Goal: Entertainment & Leisure: Consume media (video, audio)

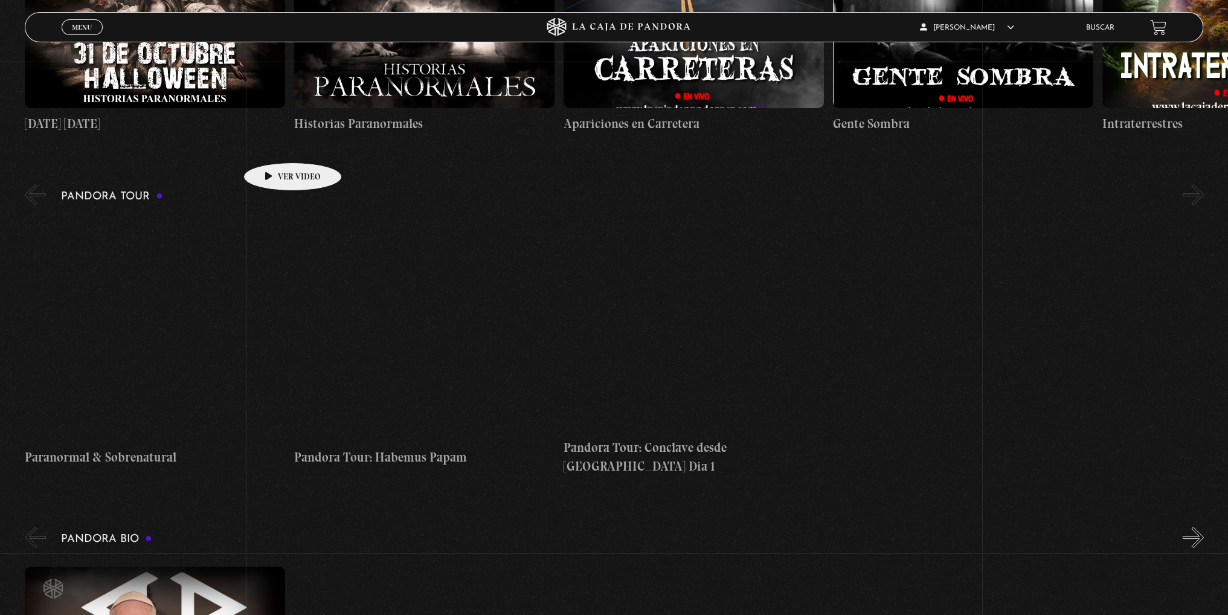
scroll to position [544, 0]
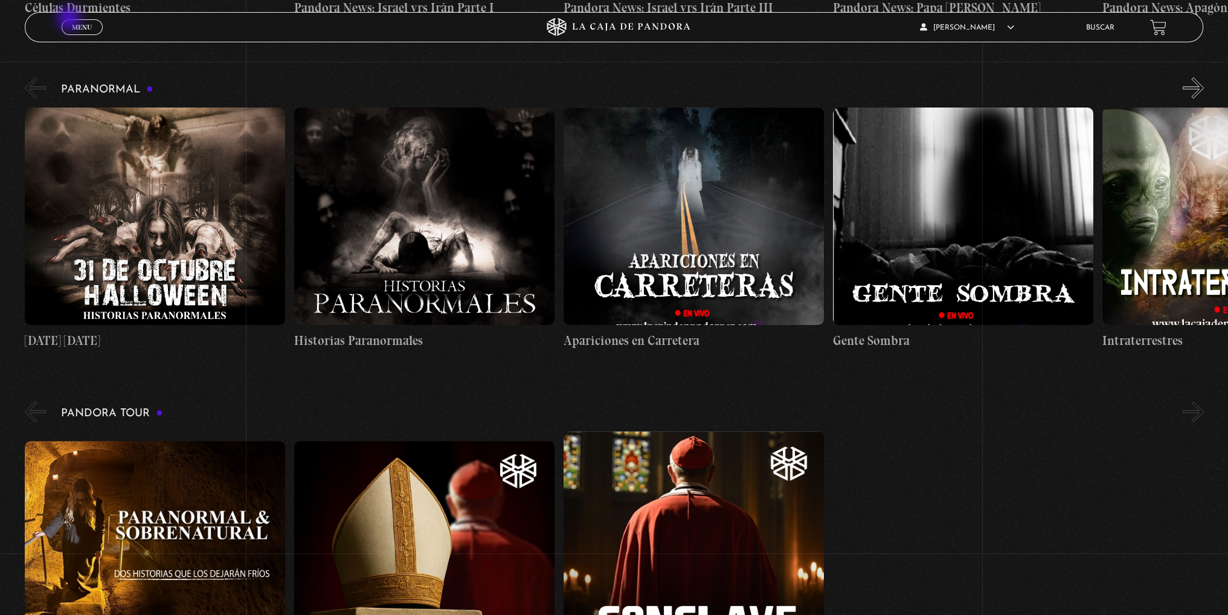
click at [70, 20] on link "Menu Cerrar" at bounding box center [82, 27] width 41 height 16
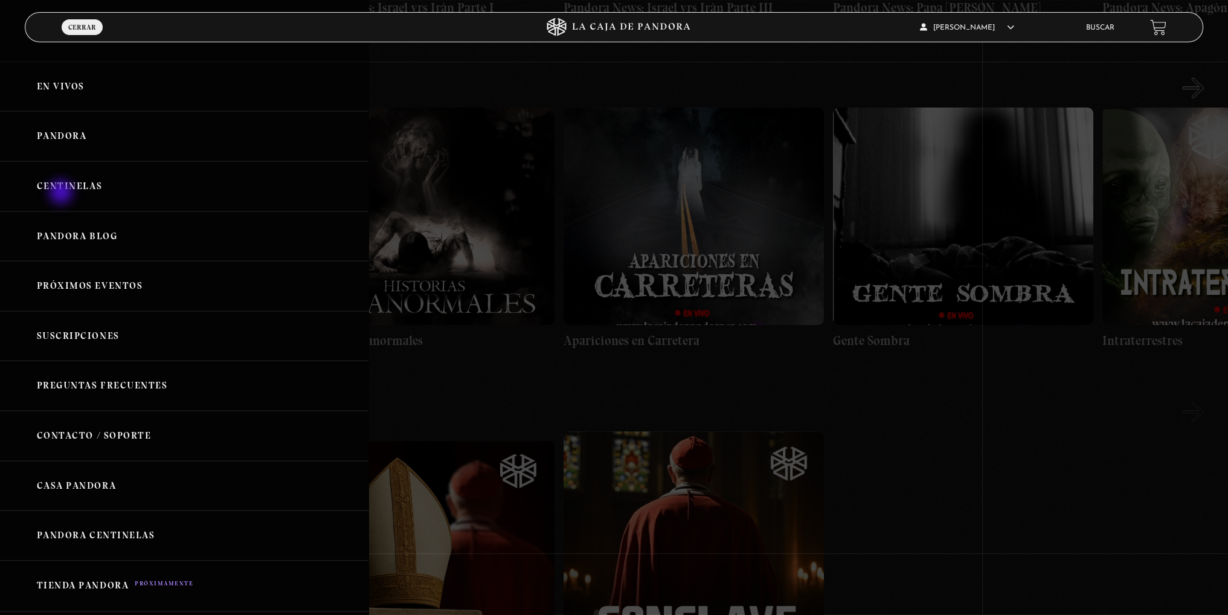
click at [62, 192] on link "Centinelas" at bounding box center [184, 186] width 369 height 50
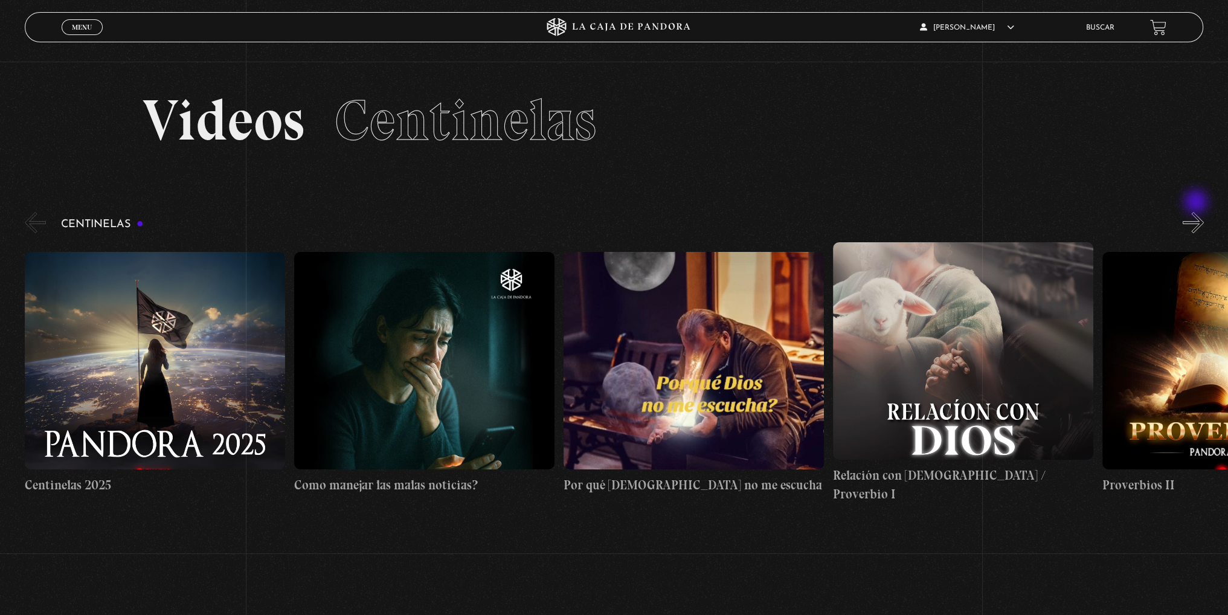
click at [1197, 214] on button "»" at bounding box center [1193, 222] width 21 height 21
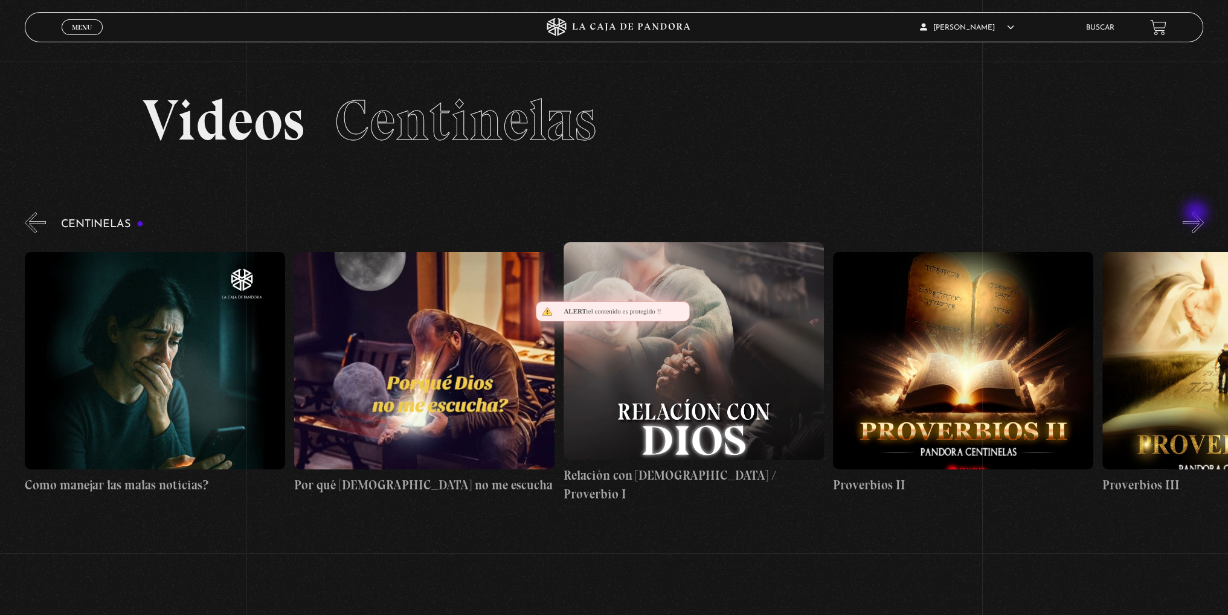
click at [1197, 214] on button "»" at bounding box center [1193, 222] width 21 height 21
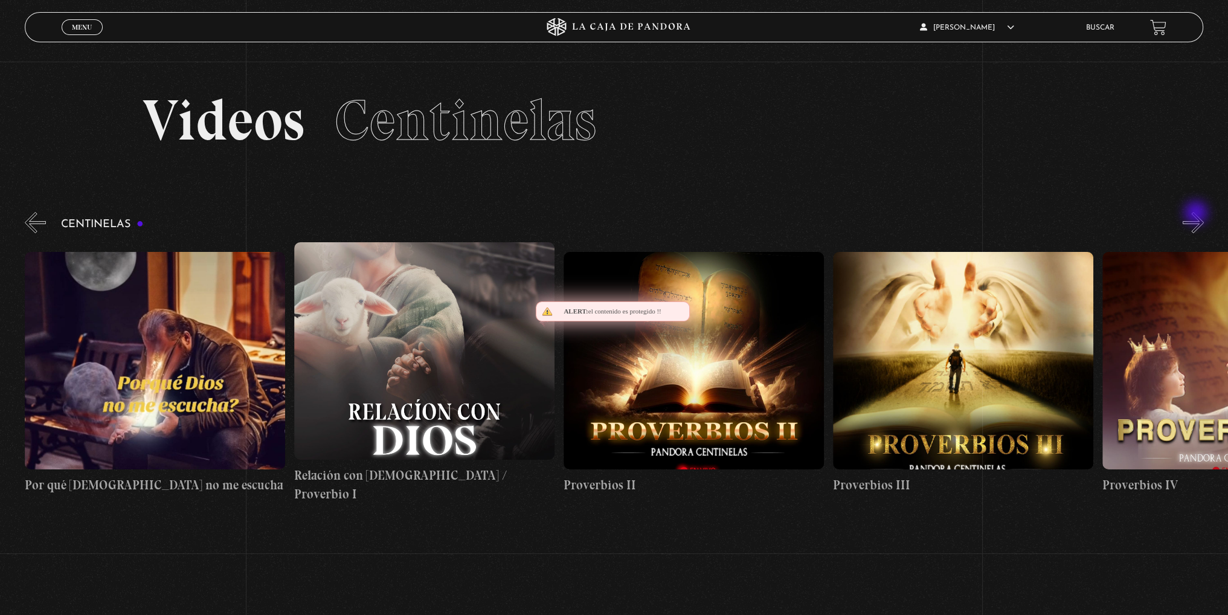
click at [1197, 214] on button "»" at bounding box center [1193, 222] width 21 height 21
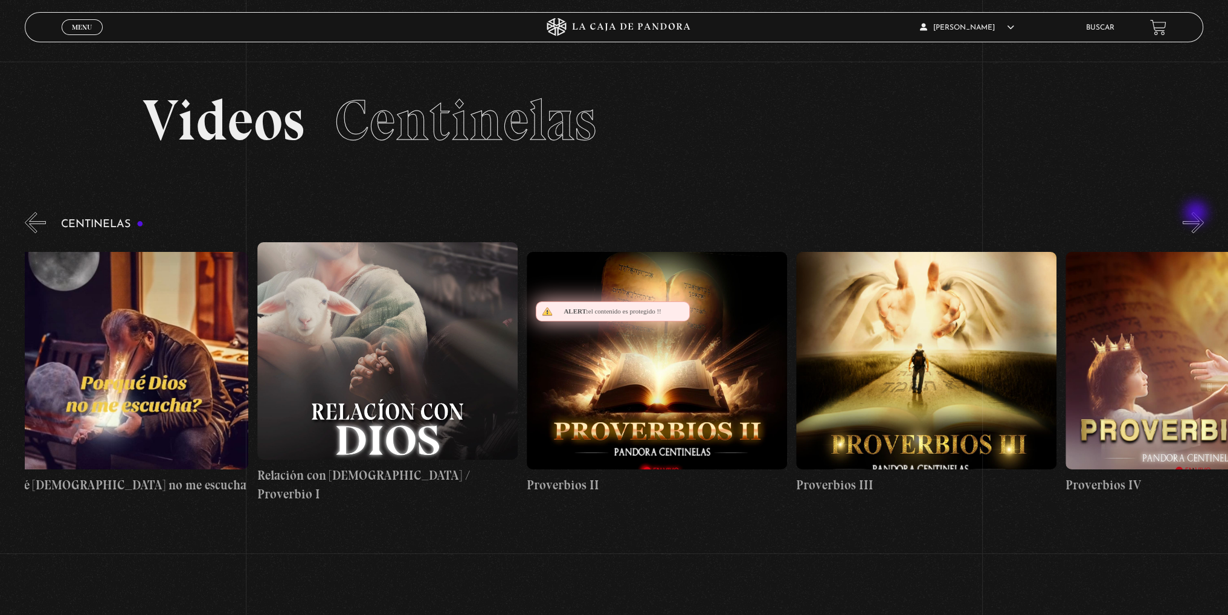
click at [1197, 214] on button "»" at bounding box center [1193, 222] width 21 height 21
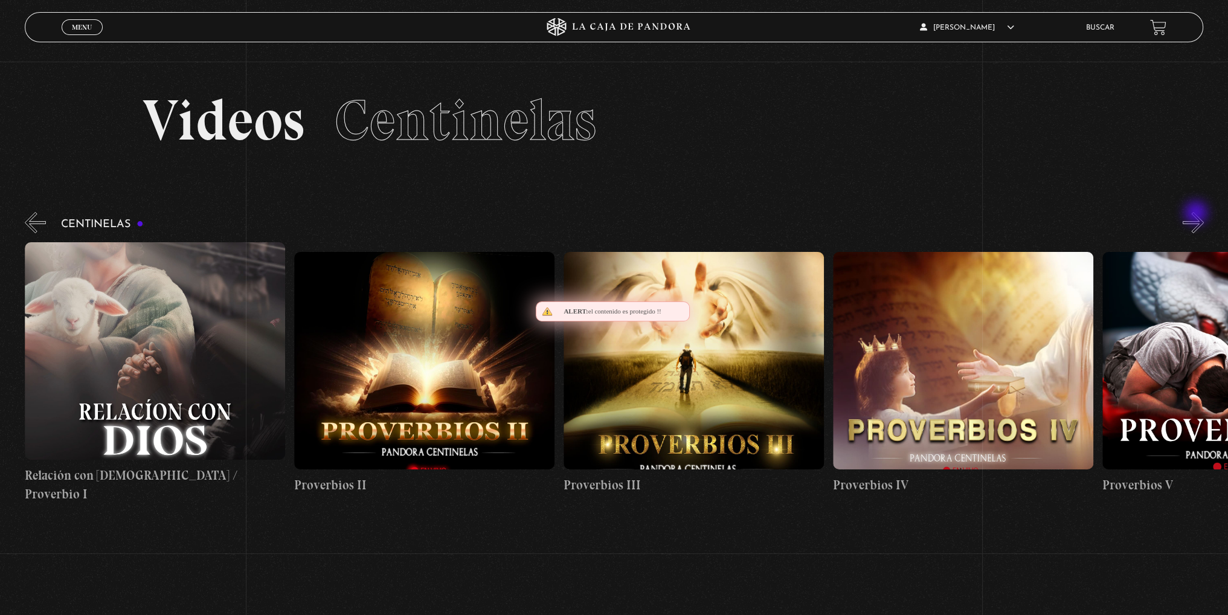
click at [1197, 214] on button "»" at bounding box center [1193, 222] width 21 height 21
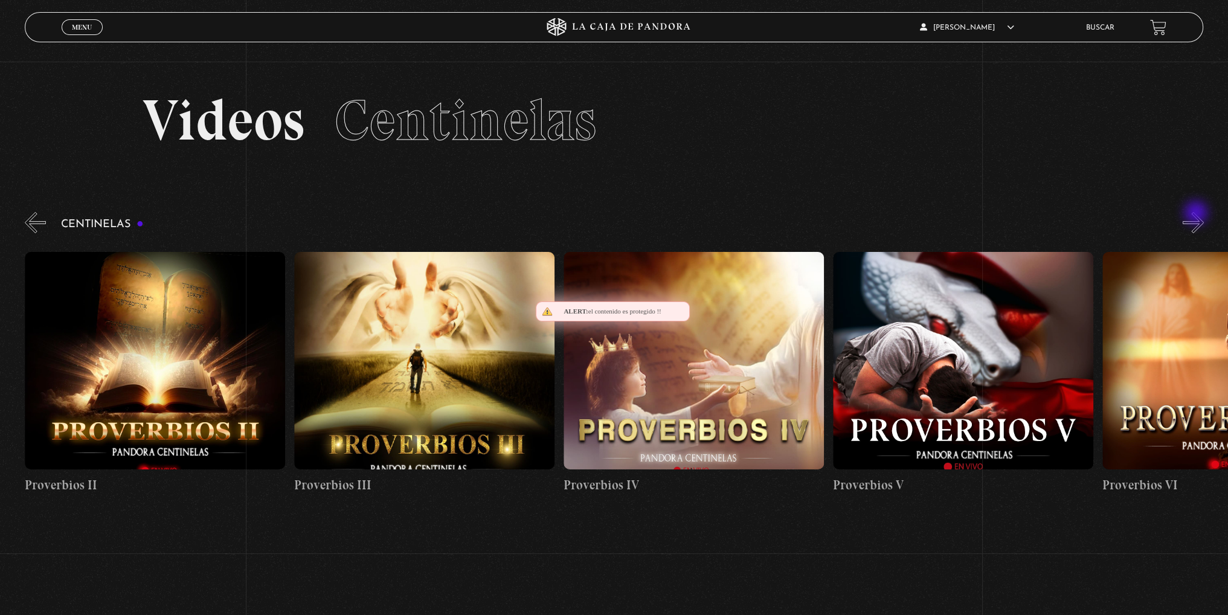
click at [1197, 214] on button "»" at bounding box center [1193, 222] width 21 height 21
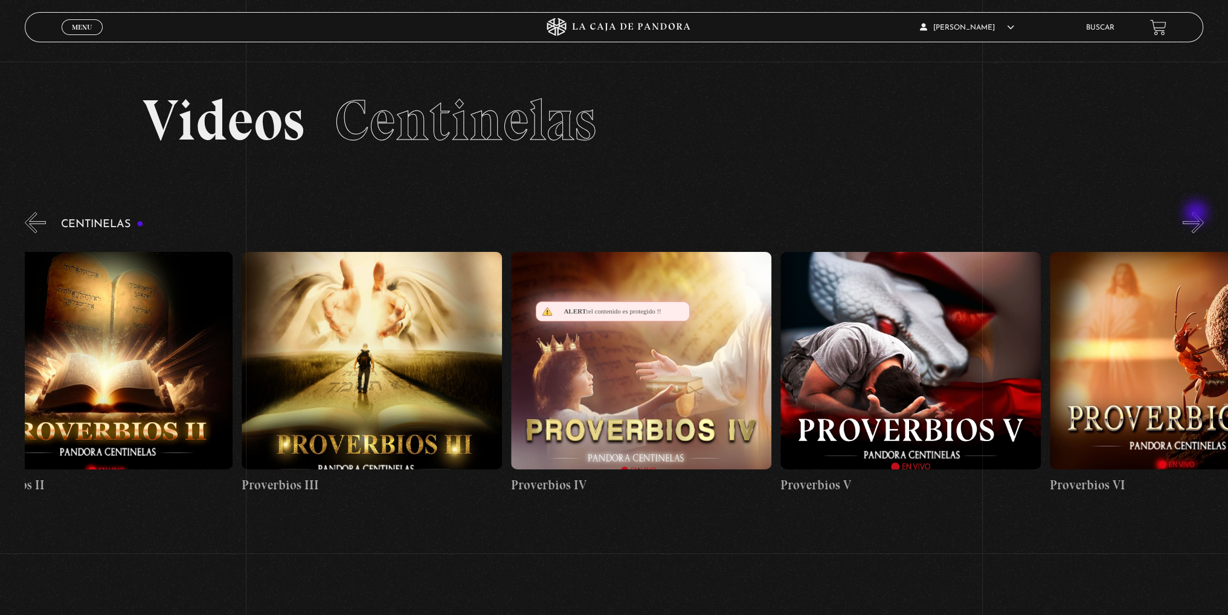
click at [1197, 214] on button "»" at bounding box center [1193, 222] width 21 height 21
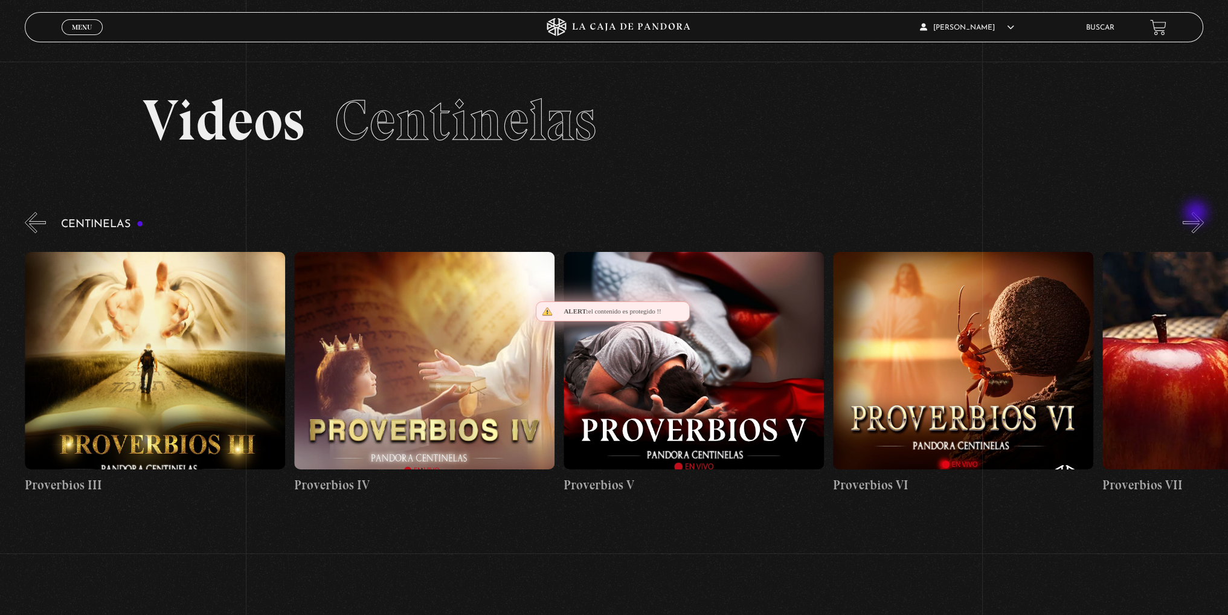
click at [1197, 214] on button "»" at bounding box center [1193, 222] width 21 height 21
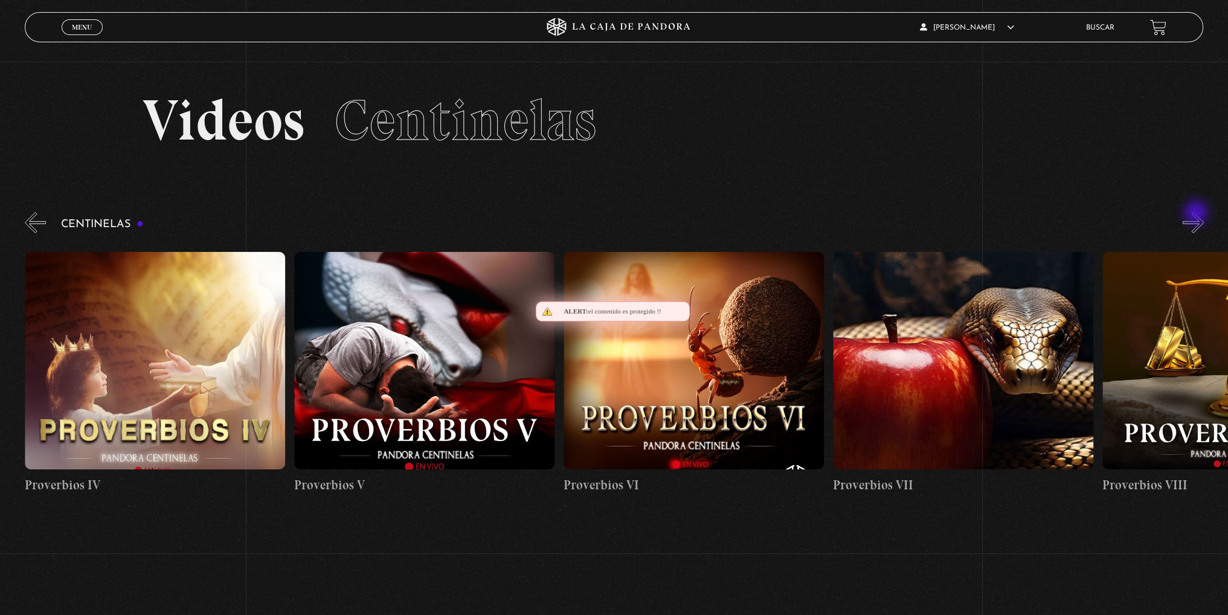
click at [1197, 214] on button "»" at bounding box center [1193, 222] width 21 height 21
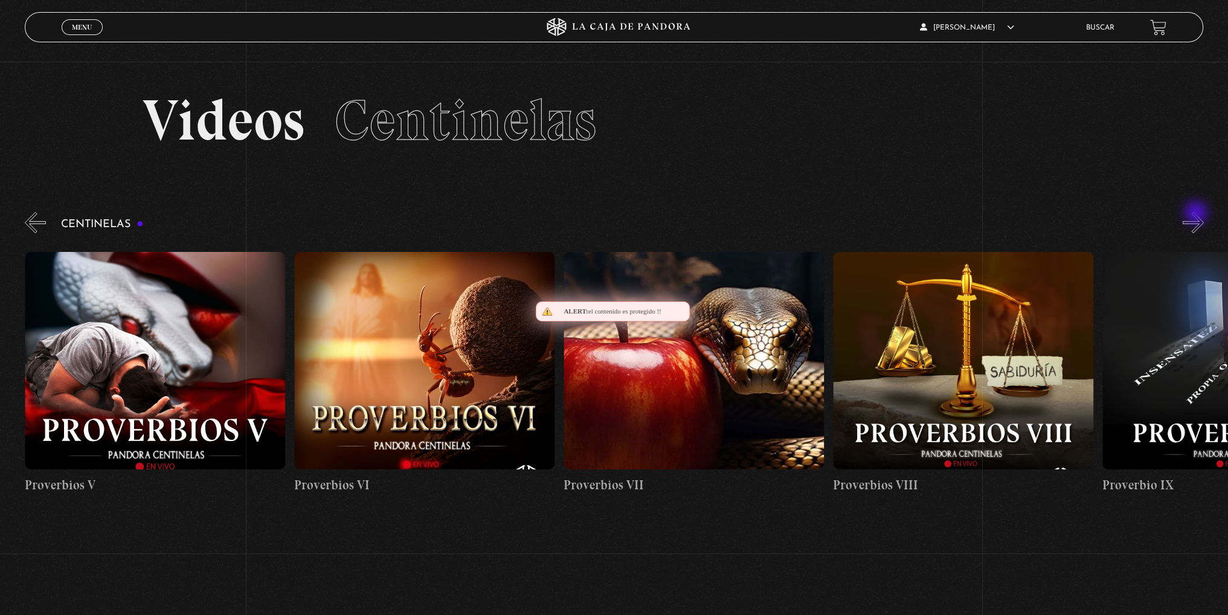
click at [1197, 214] on button "»" at bounding box center [1193, 222] width 21 height 21
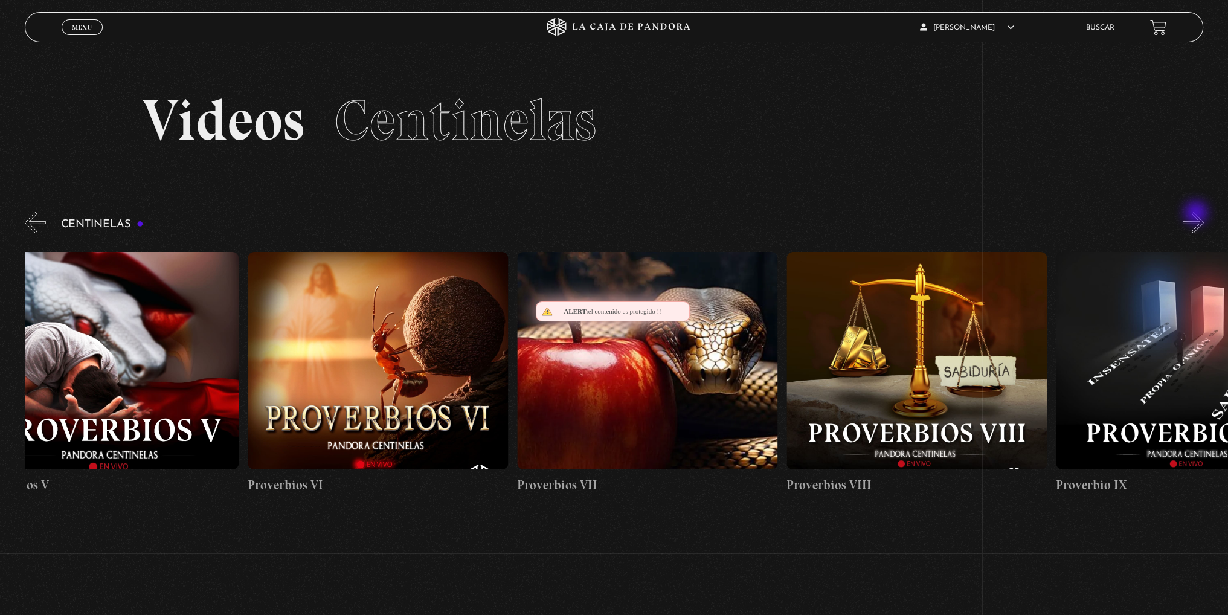
click at [1197, 214] on button "»" at bounding box center [1193, 222] width 21 height 21
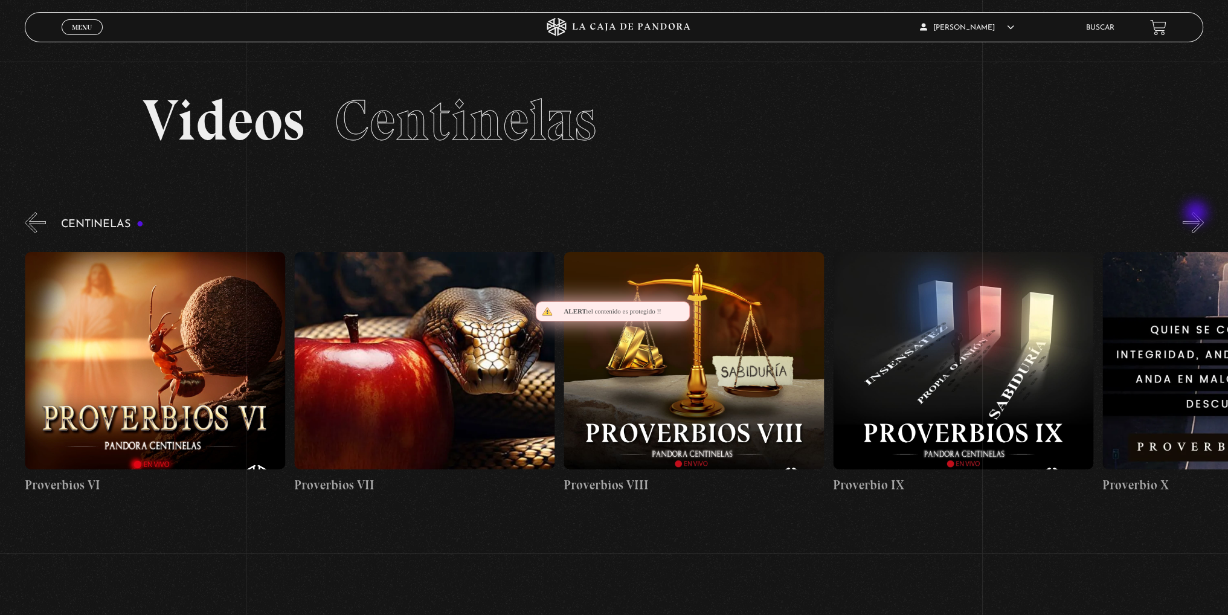
click at [1197, 214] on button "»" at bounding box center [1193, 222] width 21 height 21
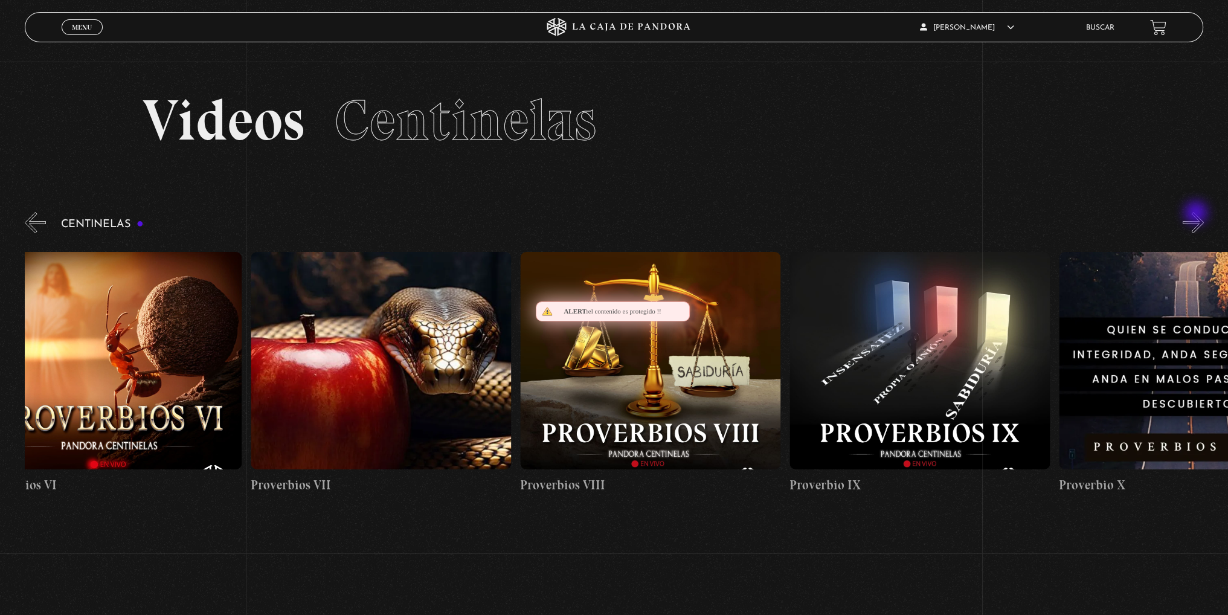
click at [1197, 214] on button "»" at bounding box center [1193, 222] width 21 height 21
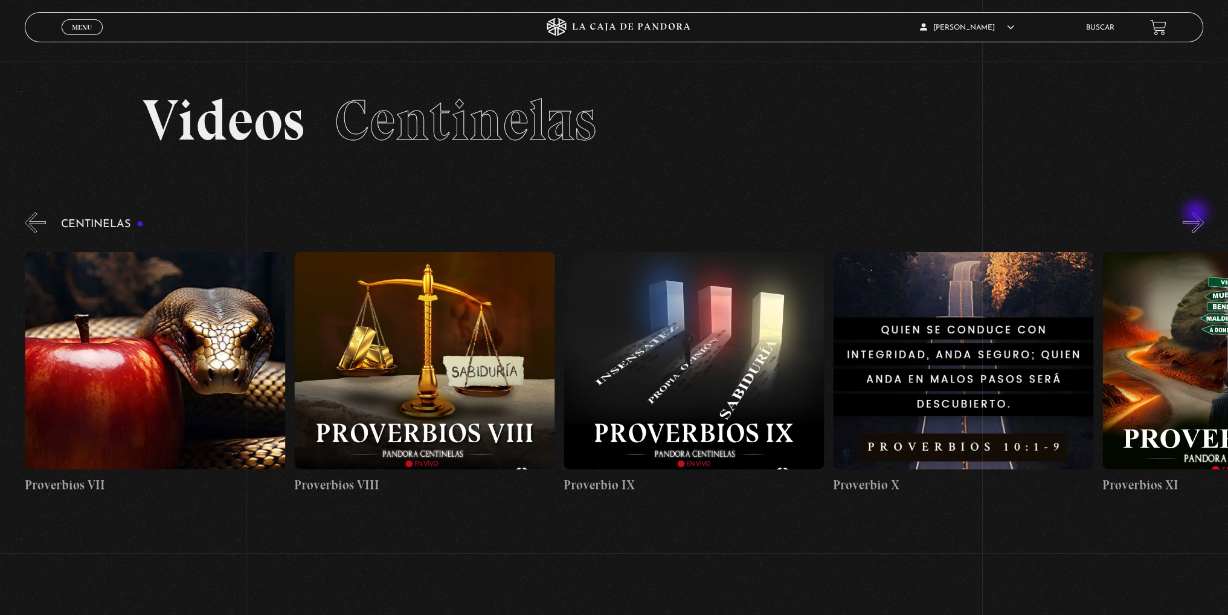
click at [1197, 214] on button "»" at bounding box center [1193, 222] width 21 height 21
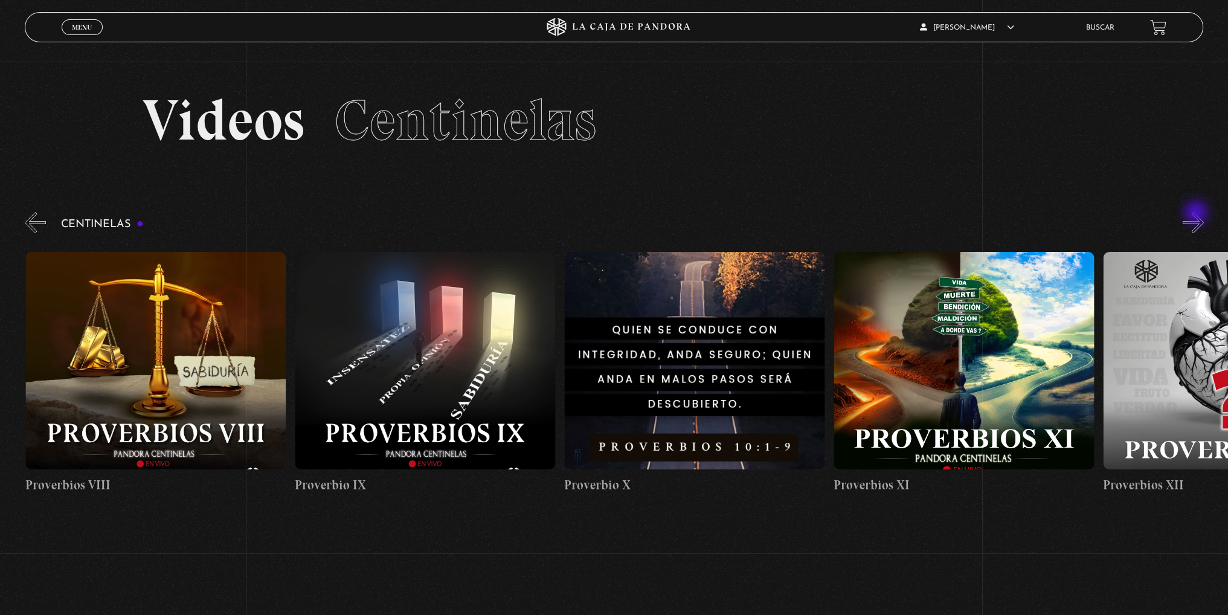
click at [1197, 214] on button "»" at bounding box center [1193, 222] width 21 height 21
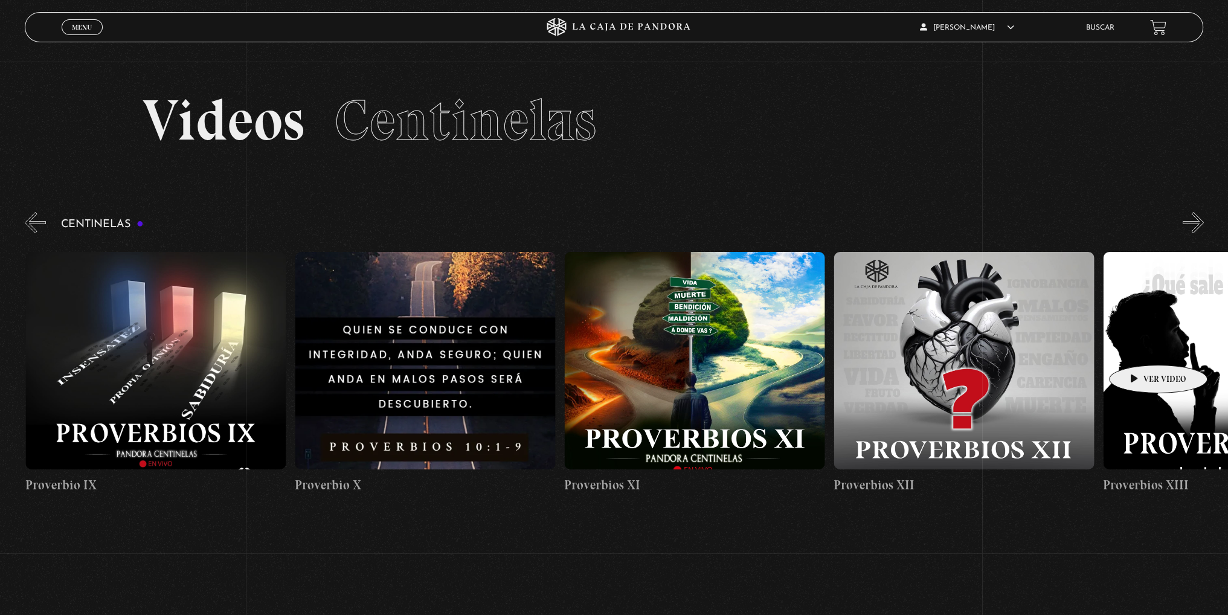
click at [1140, 347] on figure at bounding box center [1233, 360] width 260 height 217
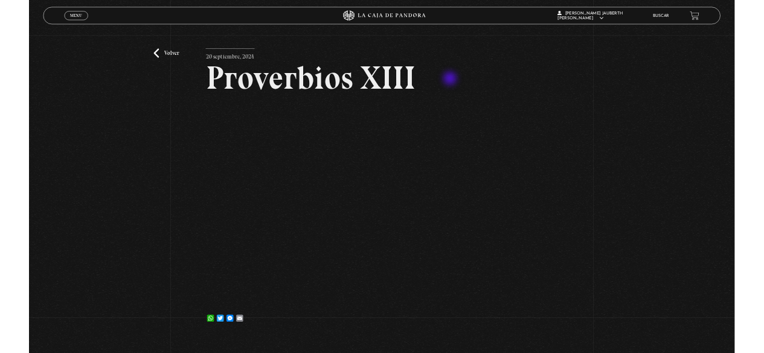
scroll to position [60, 0]
